Goal: Task Accomplishment & Management: Use online tool/utility

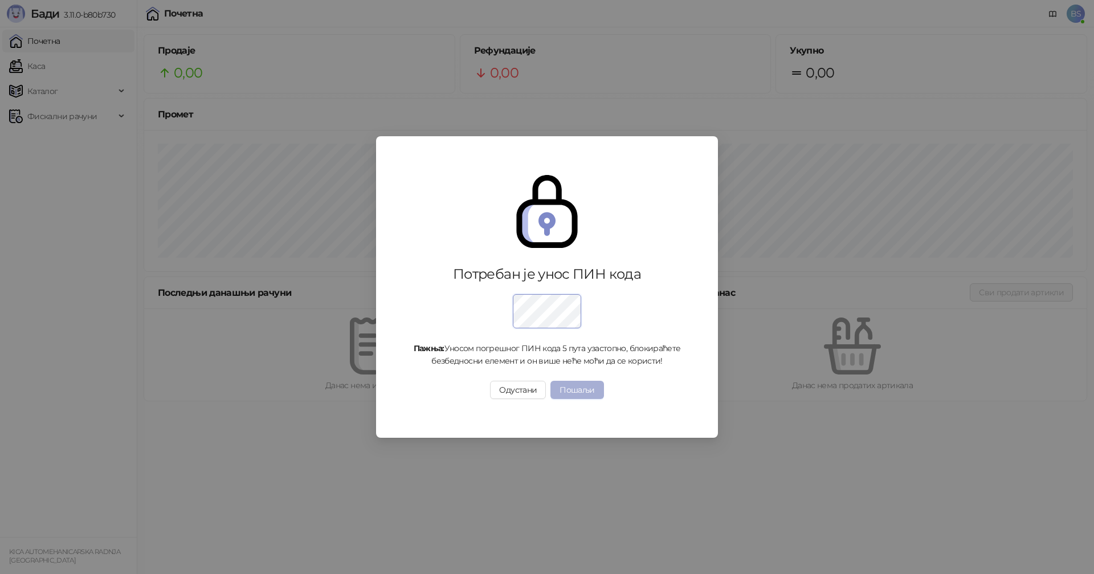
click at [563, 385] on button "Пошаљи" at bounding box center [576, 390] width 53 height 18
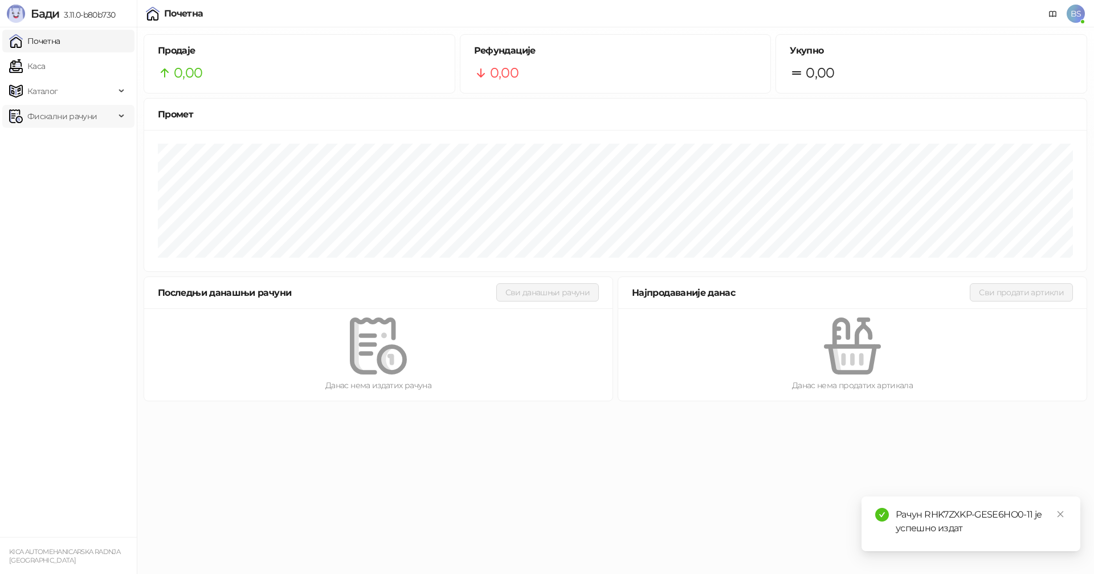
click at [66, 111] on span "Фискални рачуни" at bounding box center [62, 116] width 70 height 23
click at [66, 132] on link "Издати рачуни" at bounding box center [52, 141] width 76 height 23
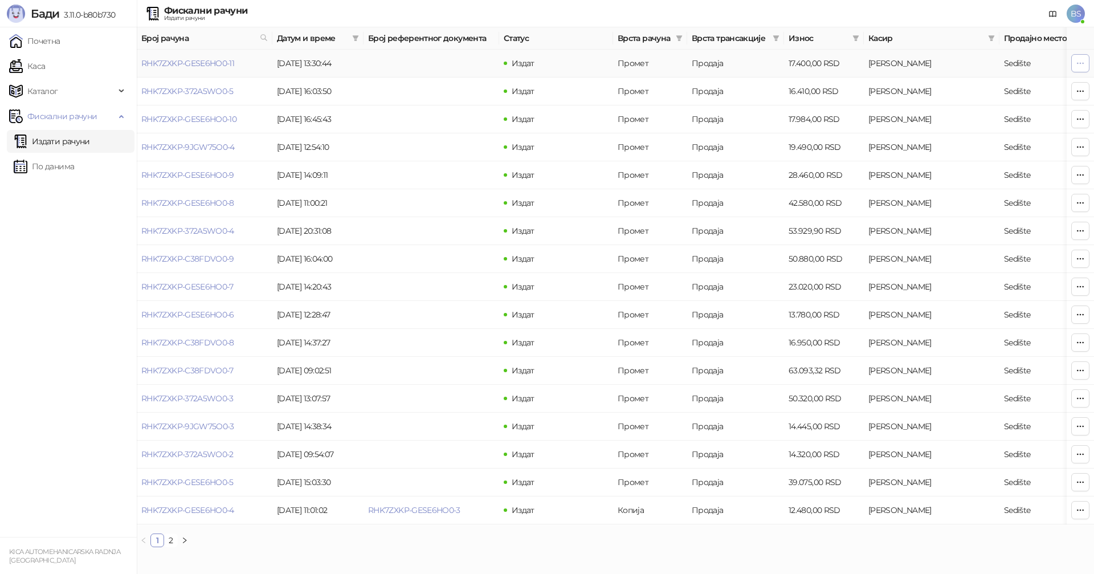
click at [1089, 65] on button "button" at bounding box center [1080, 63] width 18 height 18
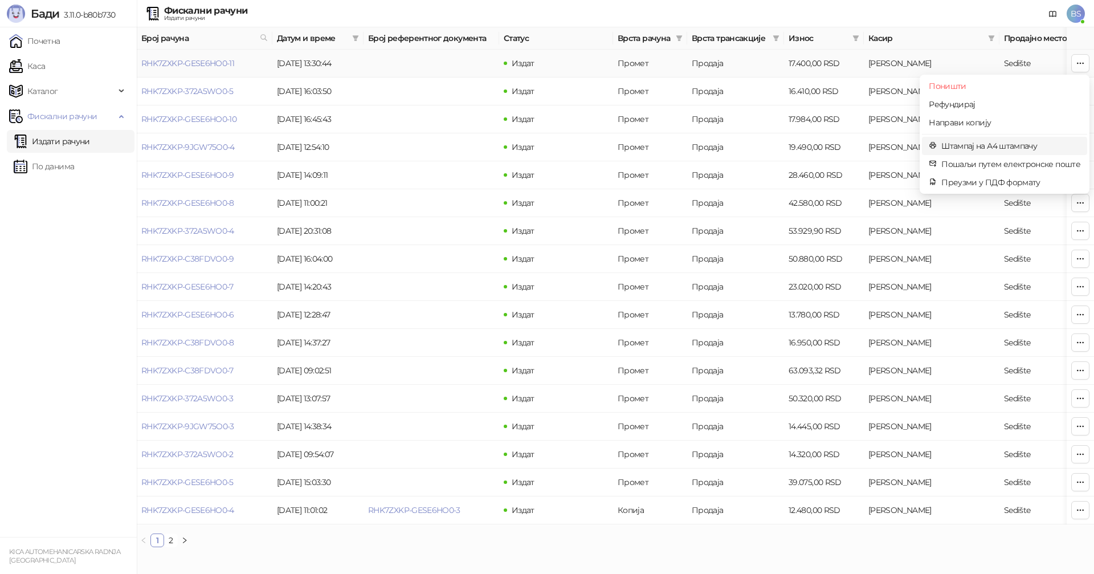
click at [961, 147] on span "Штампај на А4 штампачу" at bounding box center [1010, 146] width 139 height 13
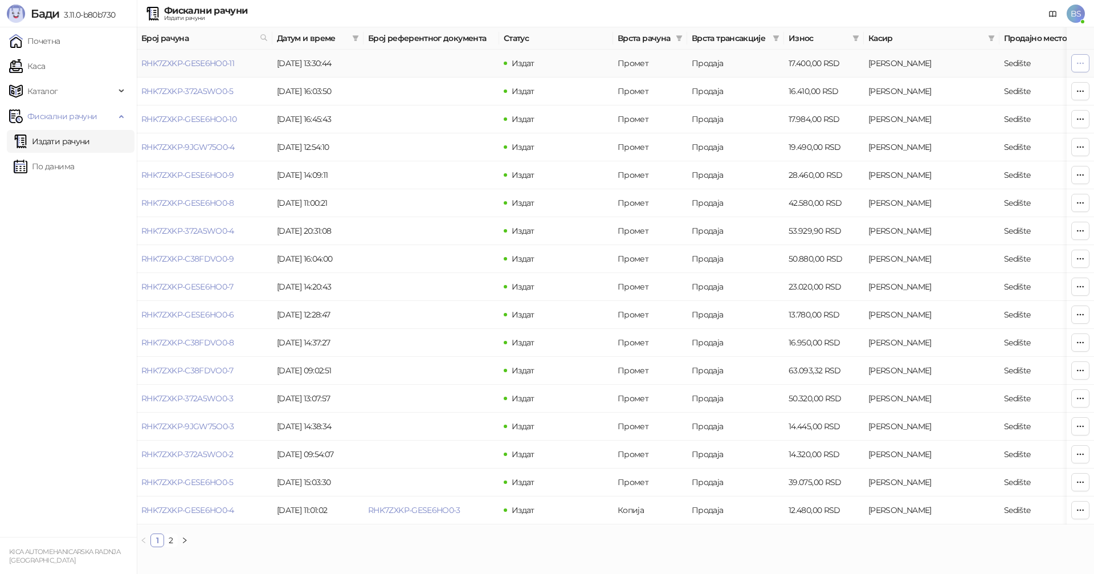
click at [1079, 60] on icon "button" at bounding box center [1080, 63] width 9 height 9
